Goal: Task Accomplishment & Management: Complete application form

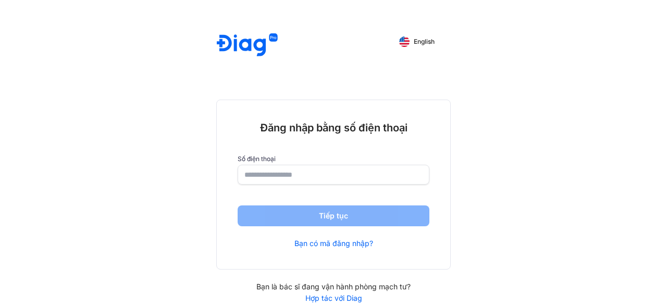
click at [294, 172] on input "number" at bounding box center [334, 174] width 178 height 19
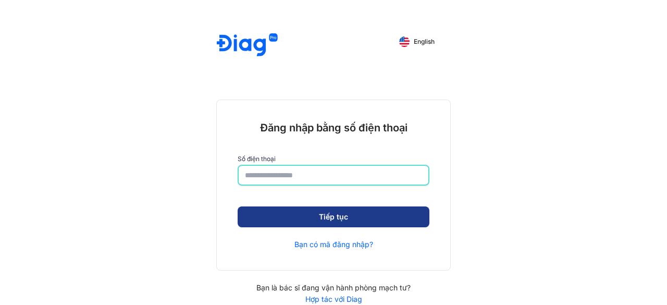
type input "**********"
click at [346, 216] on button "Tiếp tục" at bounding box center [334, 216] width 192 height 21
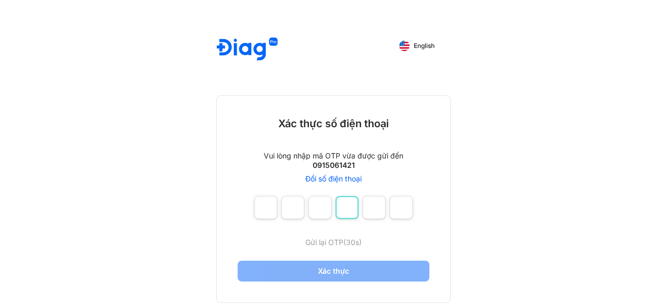
click at [346, 216] on input "number" at bounding box center [347, 207] width 23 height 23
click at [318, 212] on input "number" at bounding box center [320, 207] width 23 height 23
click at [296, 210] on input "number" at bounding box center [293, 207] width 23 height 23
click at [267, 204] on input "number" at bounding box center [265, 207] width 23 height 23
type input "*"
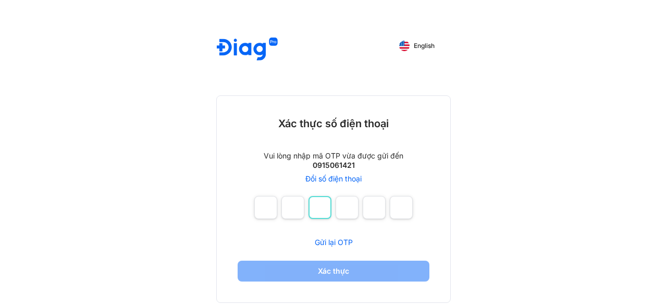
type input "*"
type input "****"
type input "*"
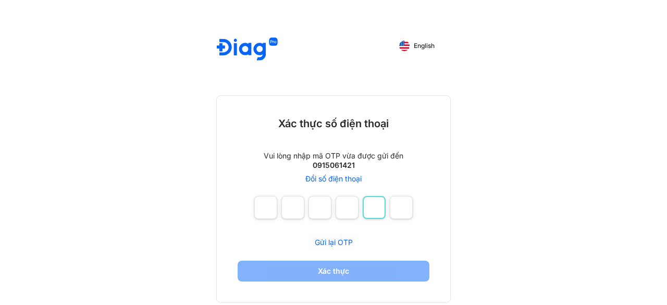
click at [370, 210] on input "number" at bounding box center [374, 207] width 23 height 23
type input "*"
click at [409, 203] on input "number" at bounding box center [401, 207] width 23 height 23
type input "*"
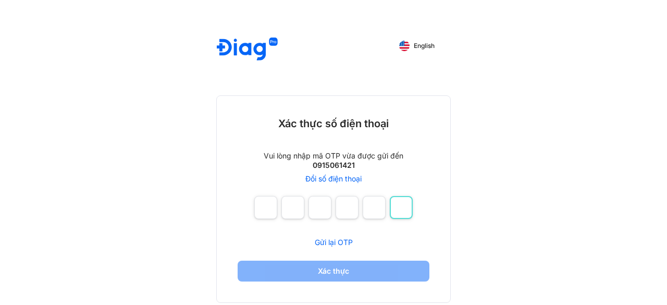
type input "*"
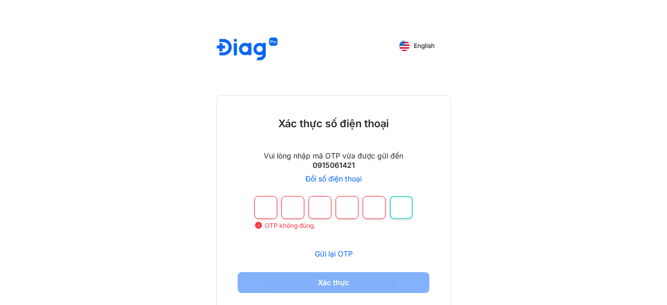
click at [409, 203] on input "number" at bounding box center [401, 207] width 23 height 23
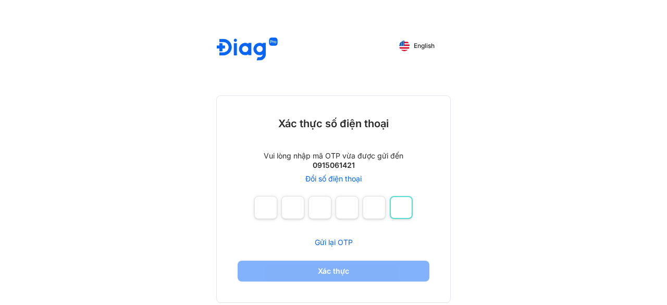
type input "*"
click at [268, 206] on input "number" at bounding box center [265, 207] width 23 height 23
type input "**"
type input "*"
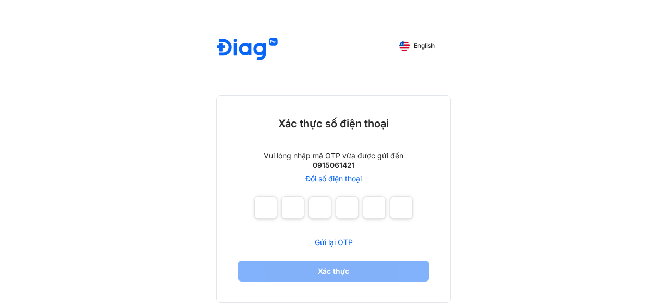
type input "*"
click at [409, 207] on input "number" at bounding box center [401, 207] width 23 height 23
click at [375, 212] on input "number" at bounding box center [374, 207] width 23 height 23
click at [339, 201] on input "number" at bounding box center [347, 207] width 23 height 23
click at [326, 209] on input "number" at bounding box center [320, 207] width 23 height 23
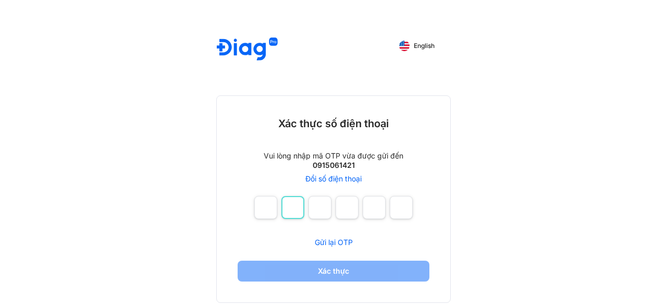
click at [290, 204] on input "number" at bounding box center [293, 207] width 23 height 23
click at [264, 207] on input "number" at bounding box center [265, 207] width 23 height 23
type input "***"
type input "*"
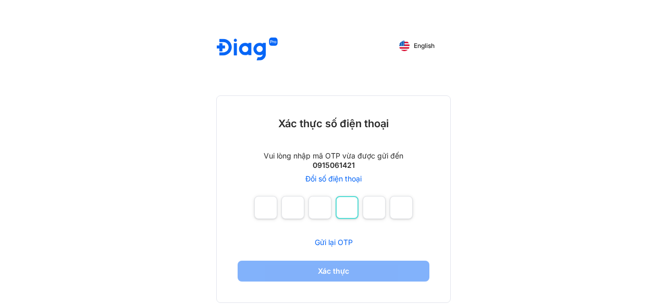
type input "*"
type input "**"
type input "*"
click at [295, 202] on input "number" at bounding box center [293, 207] width 23 height 23
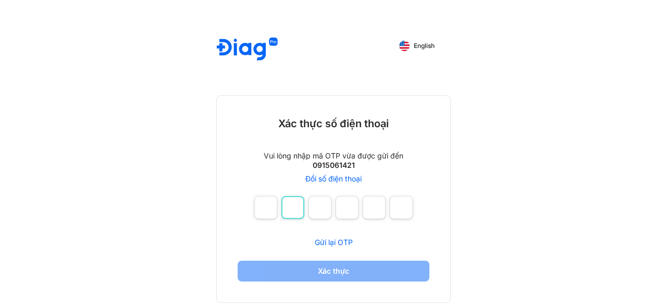
type input "*"
click at [323, 211] on input "number" at bounding box center [320, 207] width 23 height 23
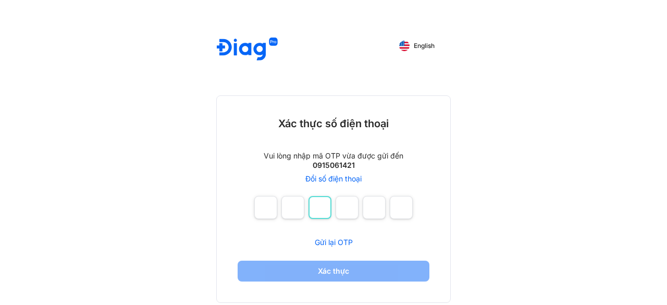
type input "*"
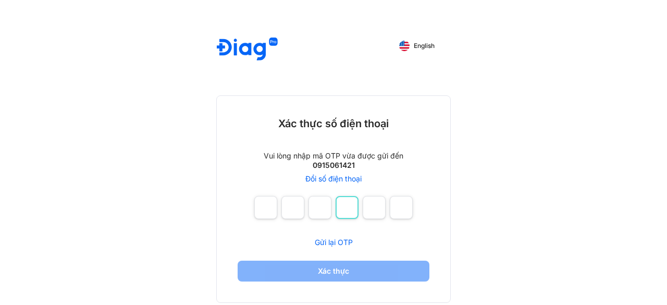
type input "*"
click at [345, 212] on input "number" at bounding box center [347, 207] width 23 height 23
type input "*"
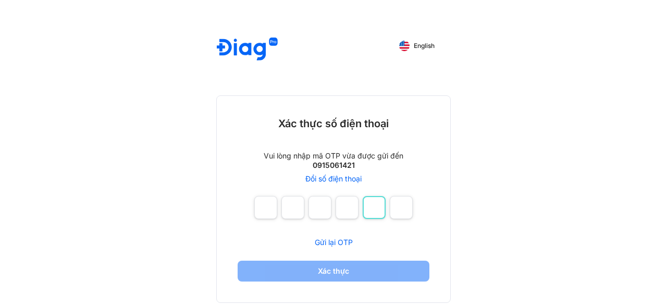
type input "*"
click at [345, 208] on input "*" at bounding box center [347, 207] width 23 height 23
type input "*"
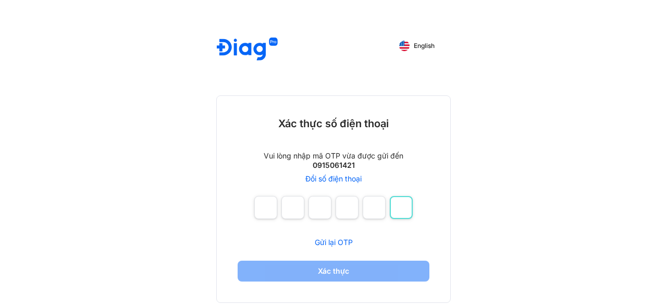
type input "*"
type input "**"
